Goal: Navigation & Orientation: Go to known website

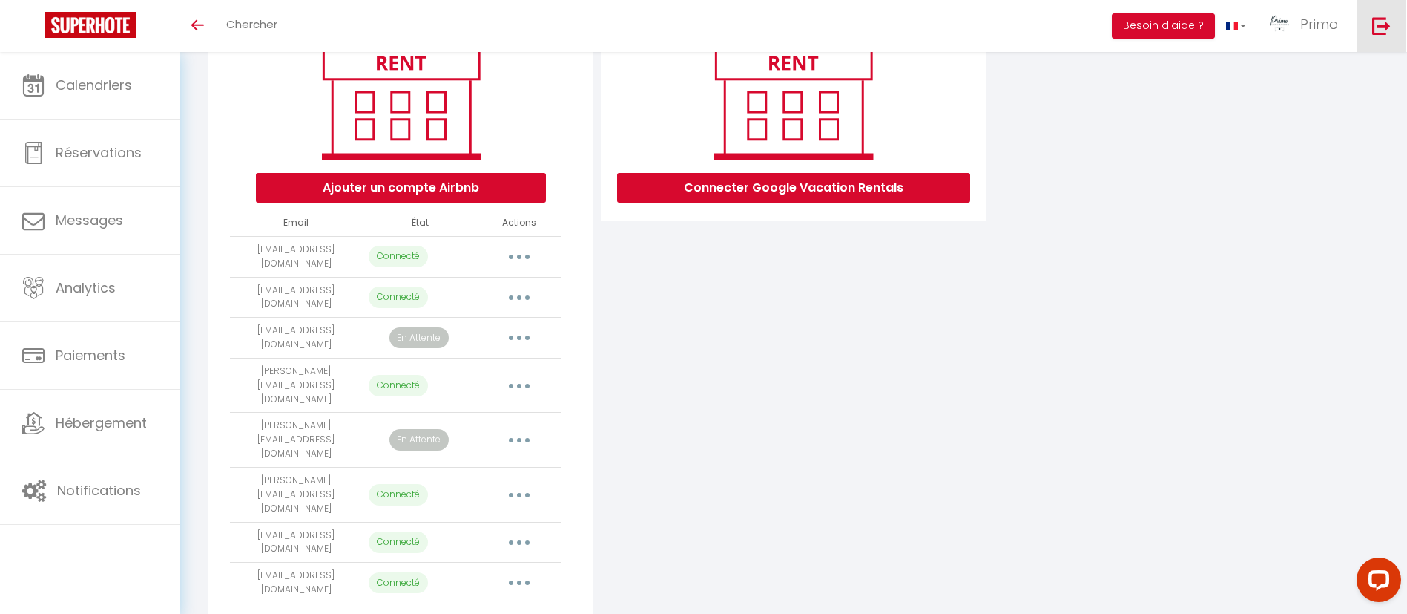
click at [1391, 27] on img at bounding box center [1382, 25] width 19 height 19
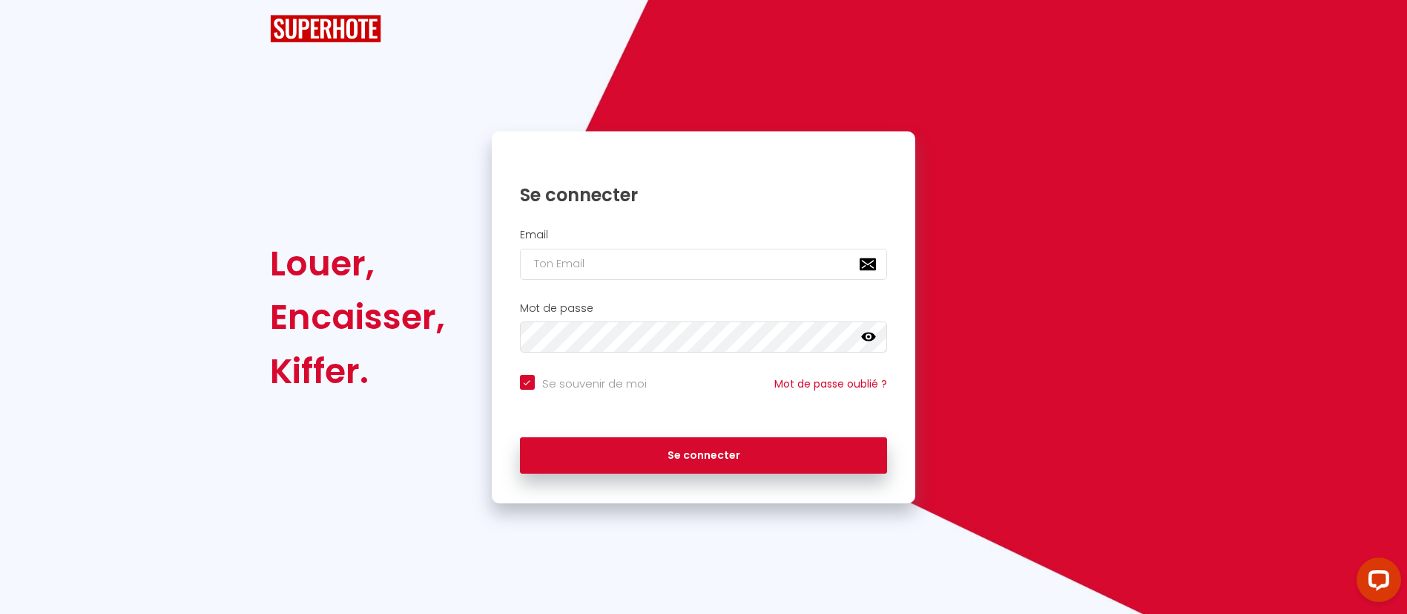
checkbox input "true"
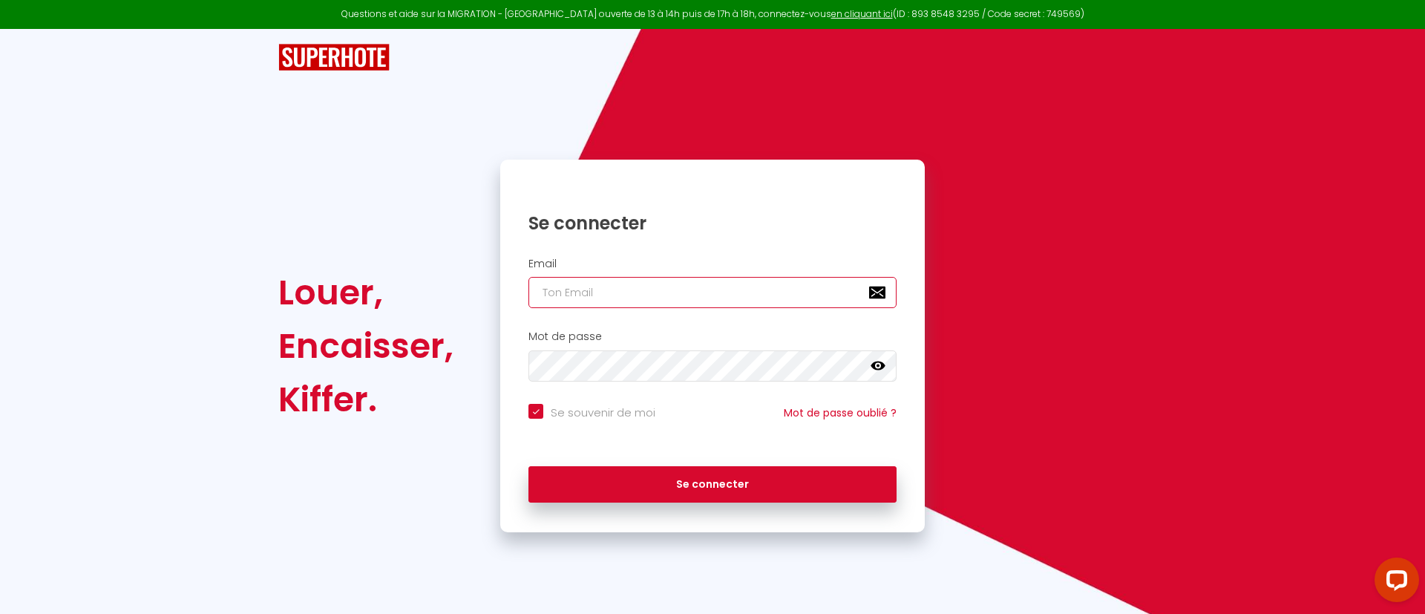
click at [748, 292] on input "email" at bounding box center [712, 292] width 368 height 31
type input "[PERSON_NAME][EMAIL_ADDRESS][PERSON_NAME][DOMAIN_NAME]"
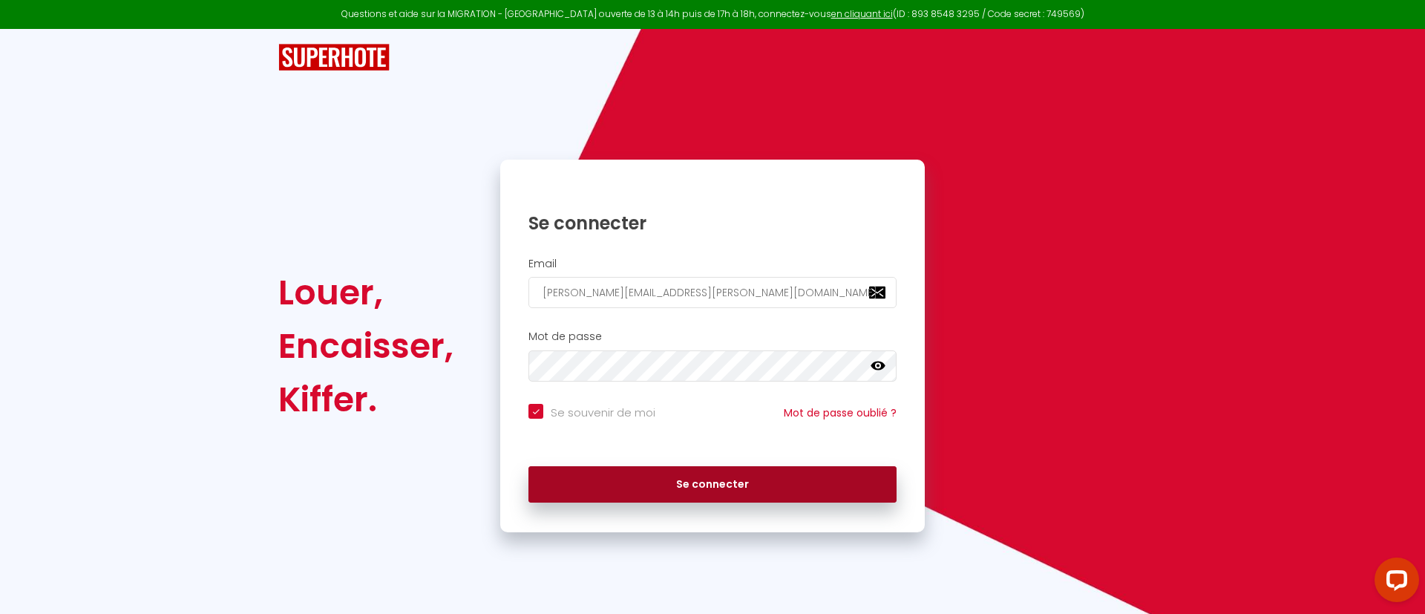
click at [706, 479] on button "Se connecter" at bounding box center [712, 484] width 368 height 37
checkbox input "true"
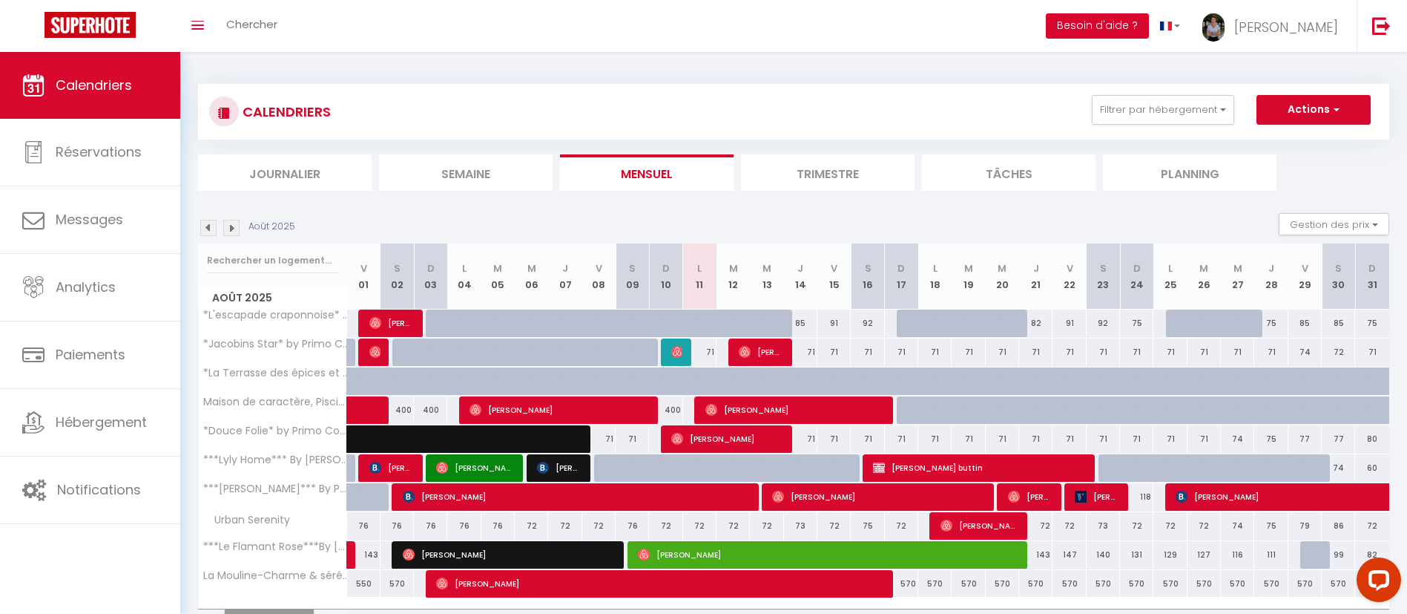
click at [1149, 28] on button "Besoin d'aide ?" at bounding box center [1097, 25] width 103 height 25
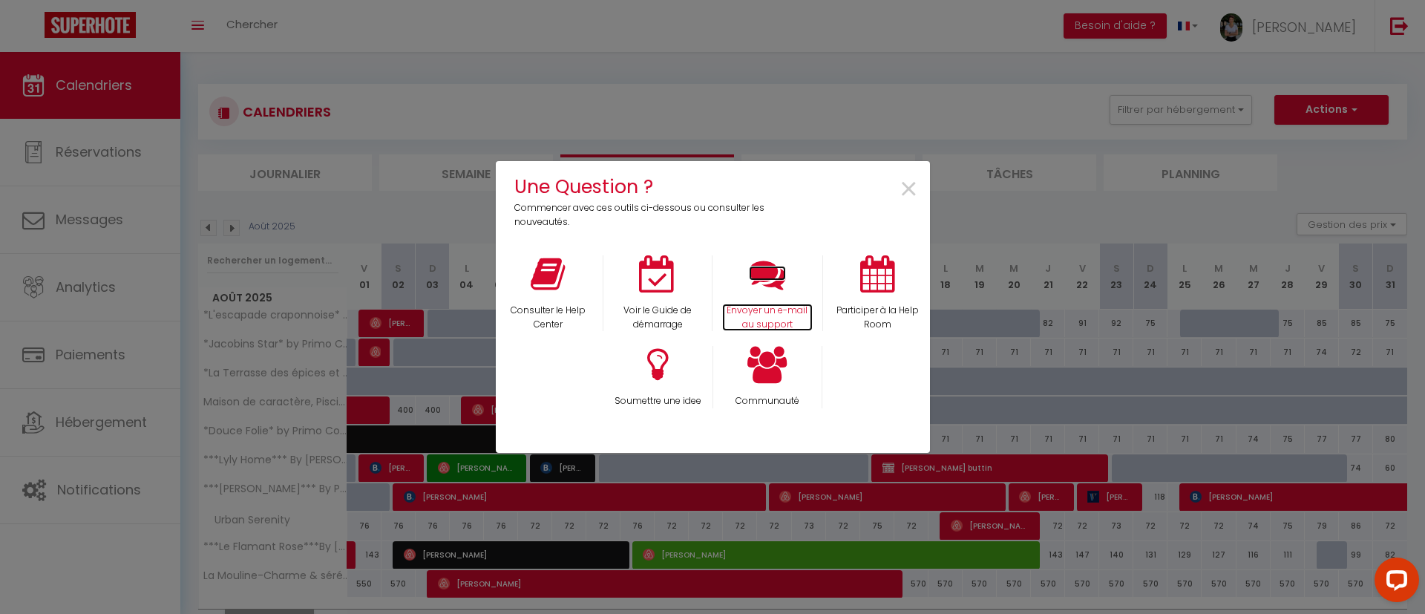
click at [761, 275] on icon at bounding box center [767, 273] width 37 height 37
click at [903, 178] on span "×" at bounding box center [908, 189] width 20 height 47
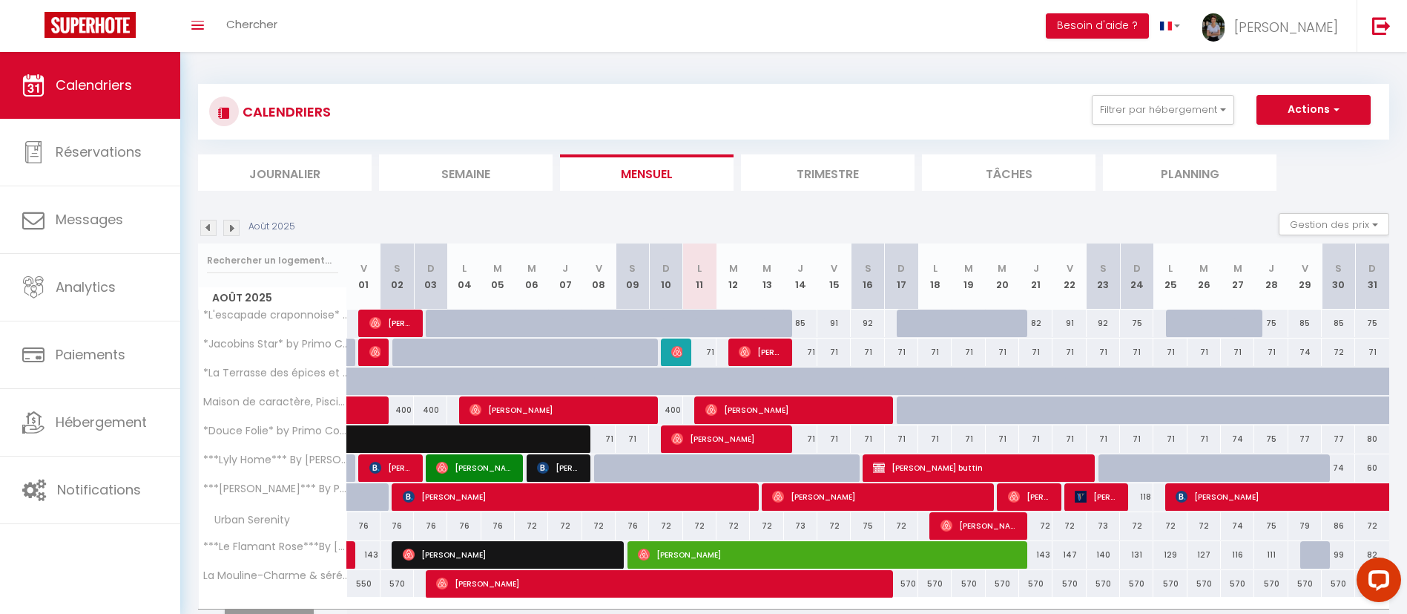
scroll to position [83, 0]
